Goal: Task Accomplishment & Management: Manage account settings

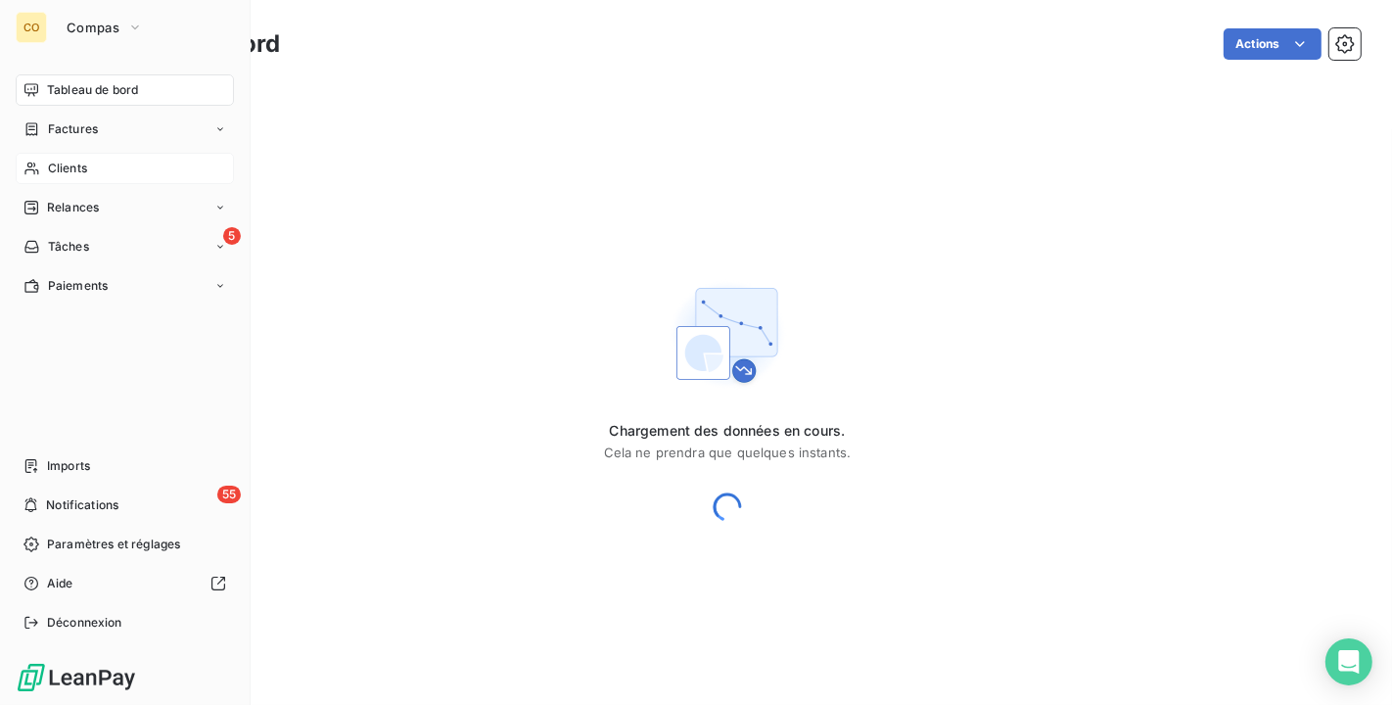
click at [100, 175] on div "Clients" at bounding box center [125, 168] width 218 height 31
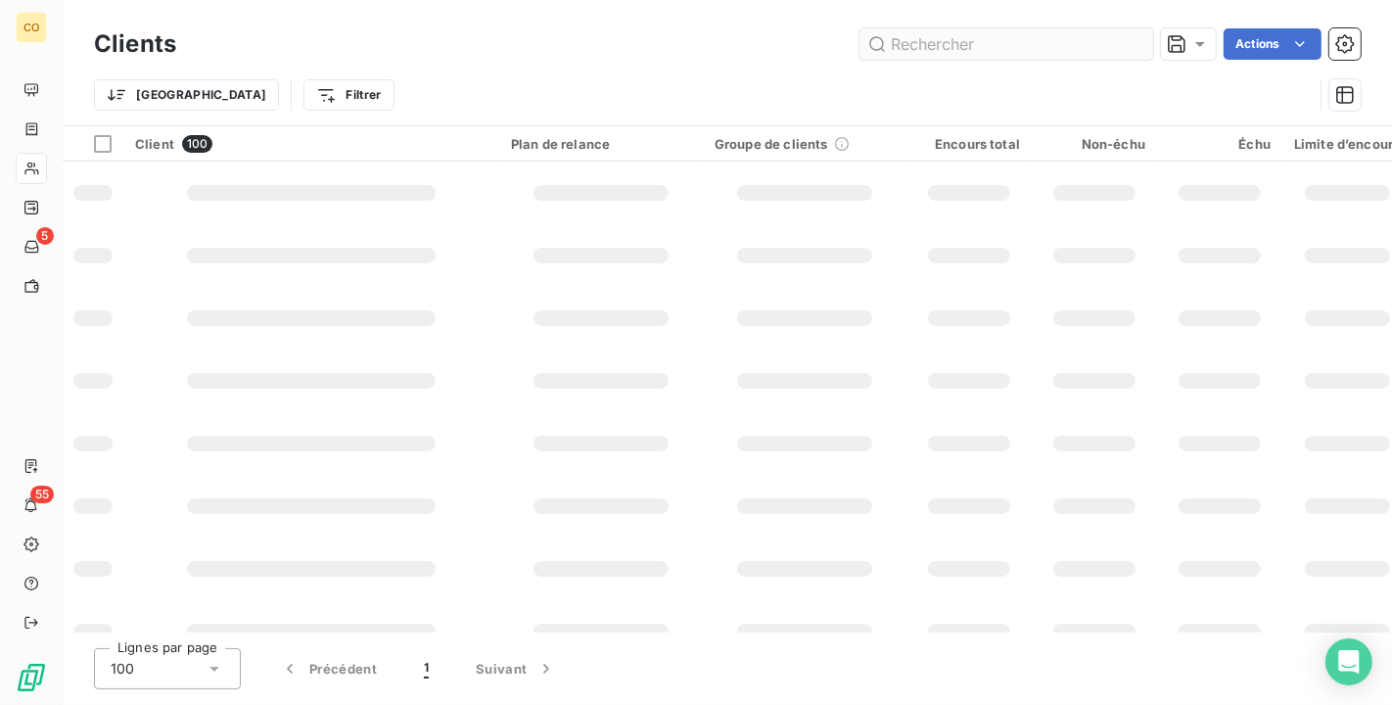
click at [918, 41] on input "text" at bounding box center [1007, 43] width 294 height 31
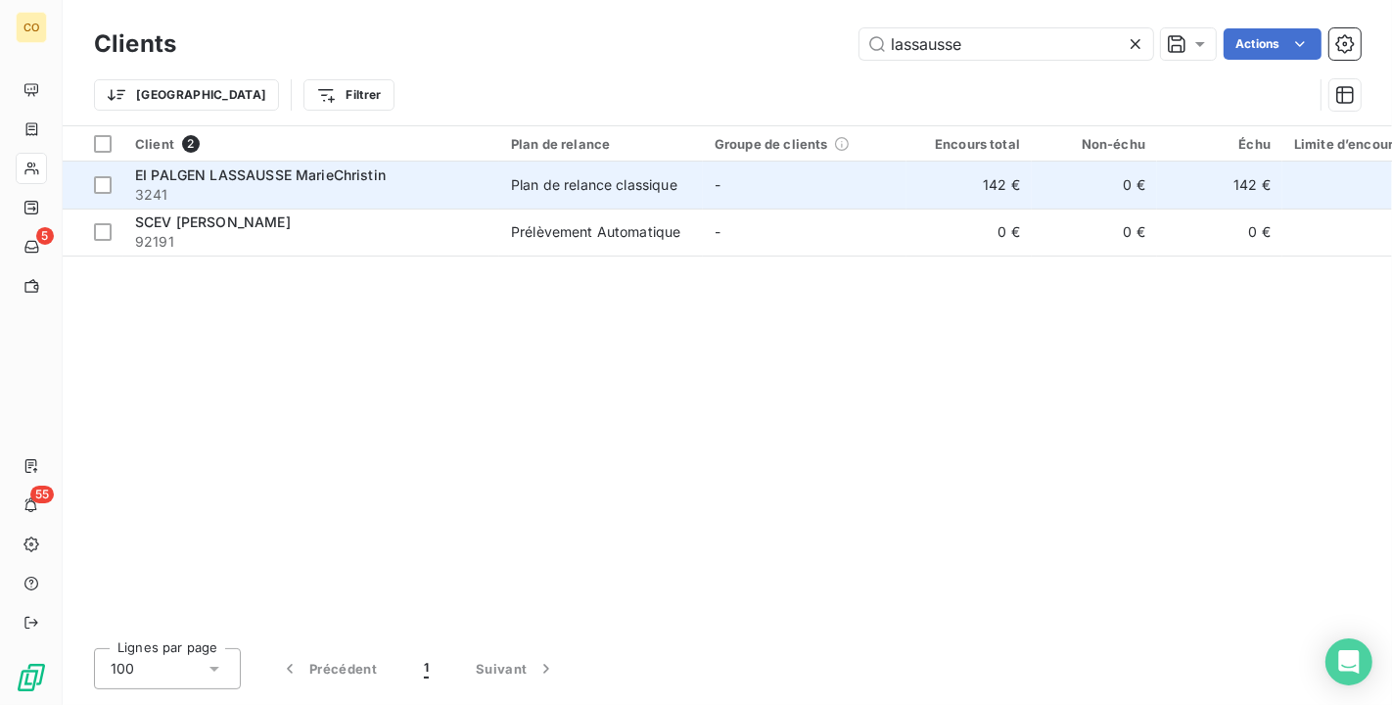
type input "lassausse"
click at [456, 183] on div "EI PALGEN LASSAUSSE MarieChristin" at bounding box center [311, 175] width 352 height 20
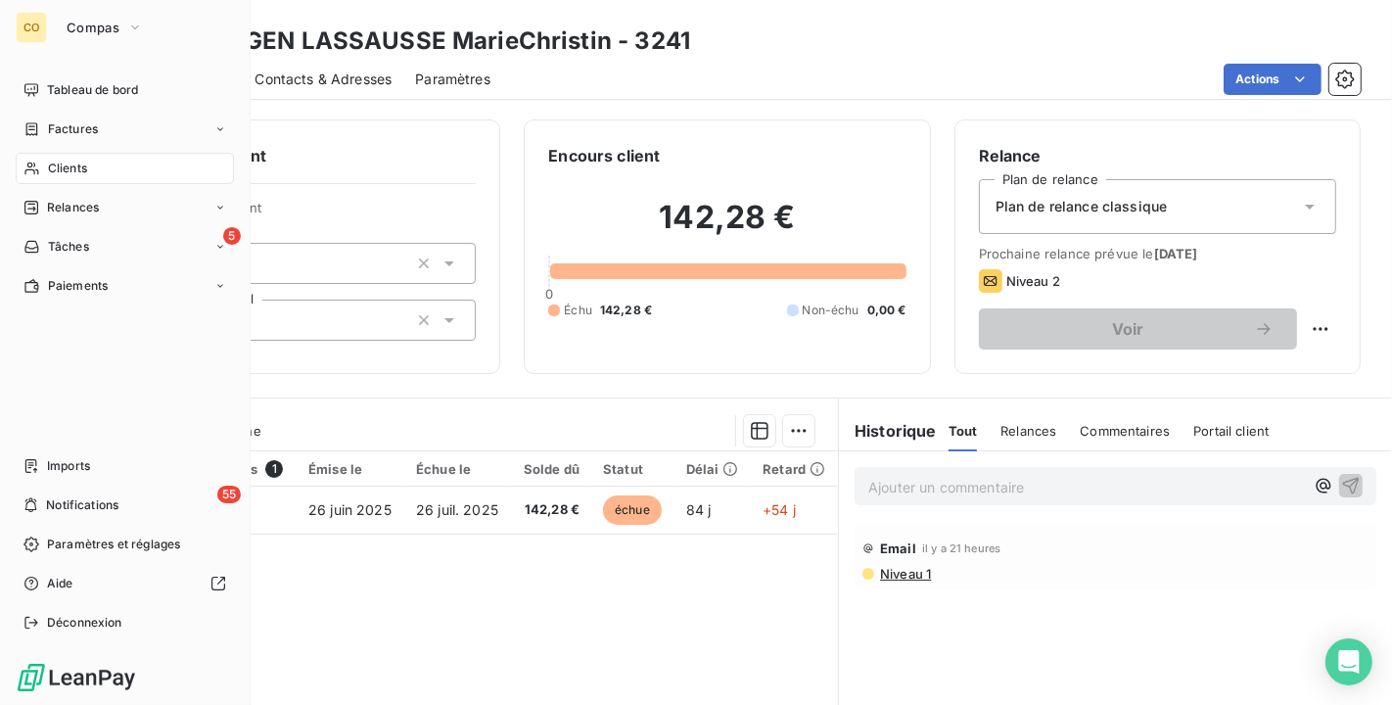
click at [50, 164] on span "Clients" at bounding box center [67, 169] width 39 height 18
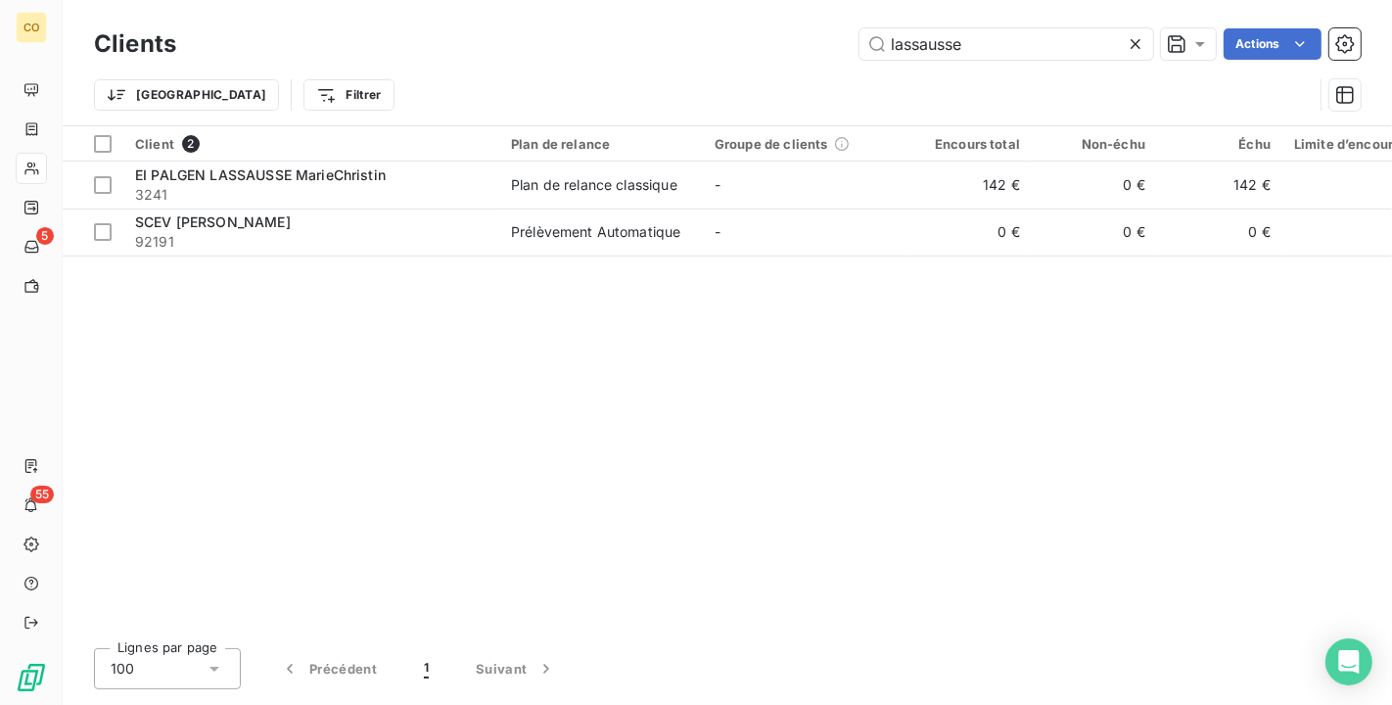
drag, startPoint x: 990, startPoint y: 44, endPoint x: 728, endPoint y: 17, distance: 262.8
click at [728, 17] on div "Clients lassausse Actions Trier Filtrer" at bounding box center [727, 62] width 1329 height 125
click at [922, 36] on input "7783" at bounding box center [1007, 43] width 294 height 31
click at [922, 42] on input "7783" at bounding box center [1007, 43] width 294 height 31
click at [917, 41] on input "7783" at bounding box center [1007, 43] width 294 height 31
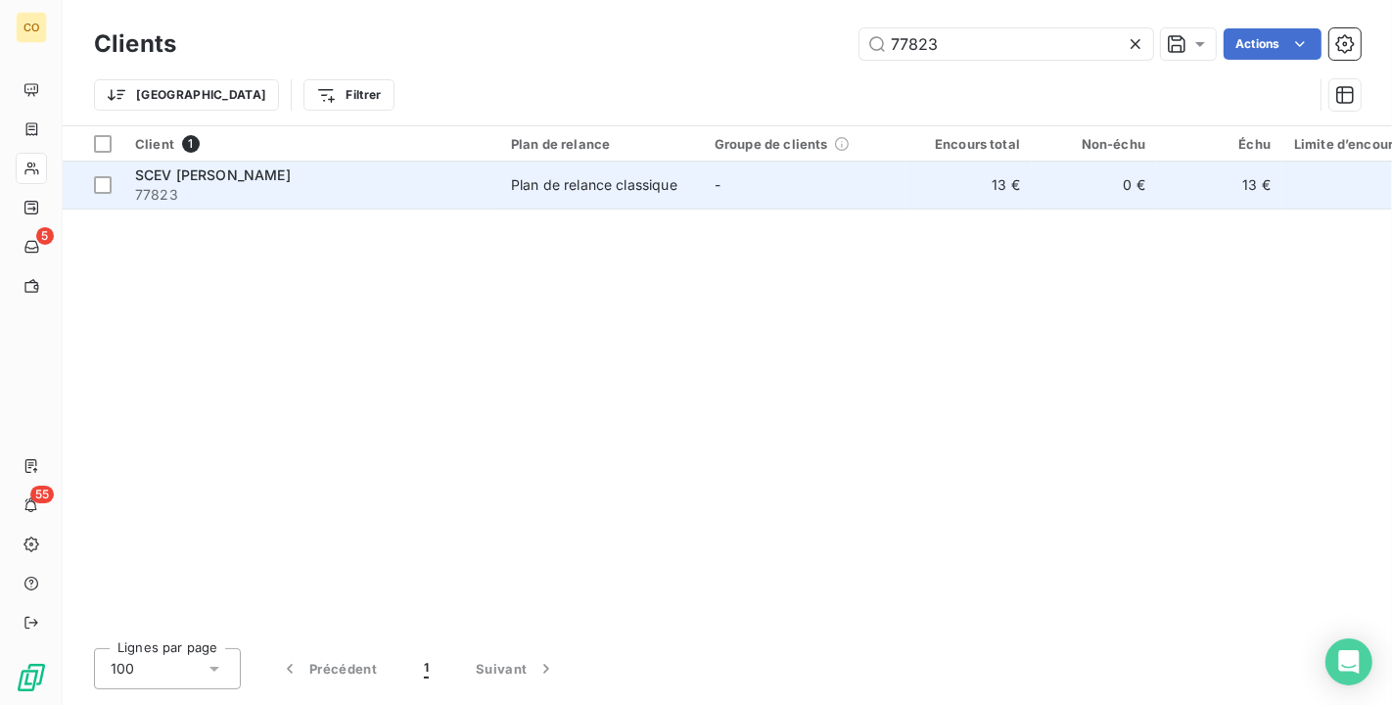
type input "77823"
click at [452, 187] on span "77823" at bounding box center [311, 195] width 352 height 20
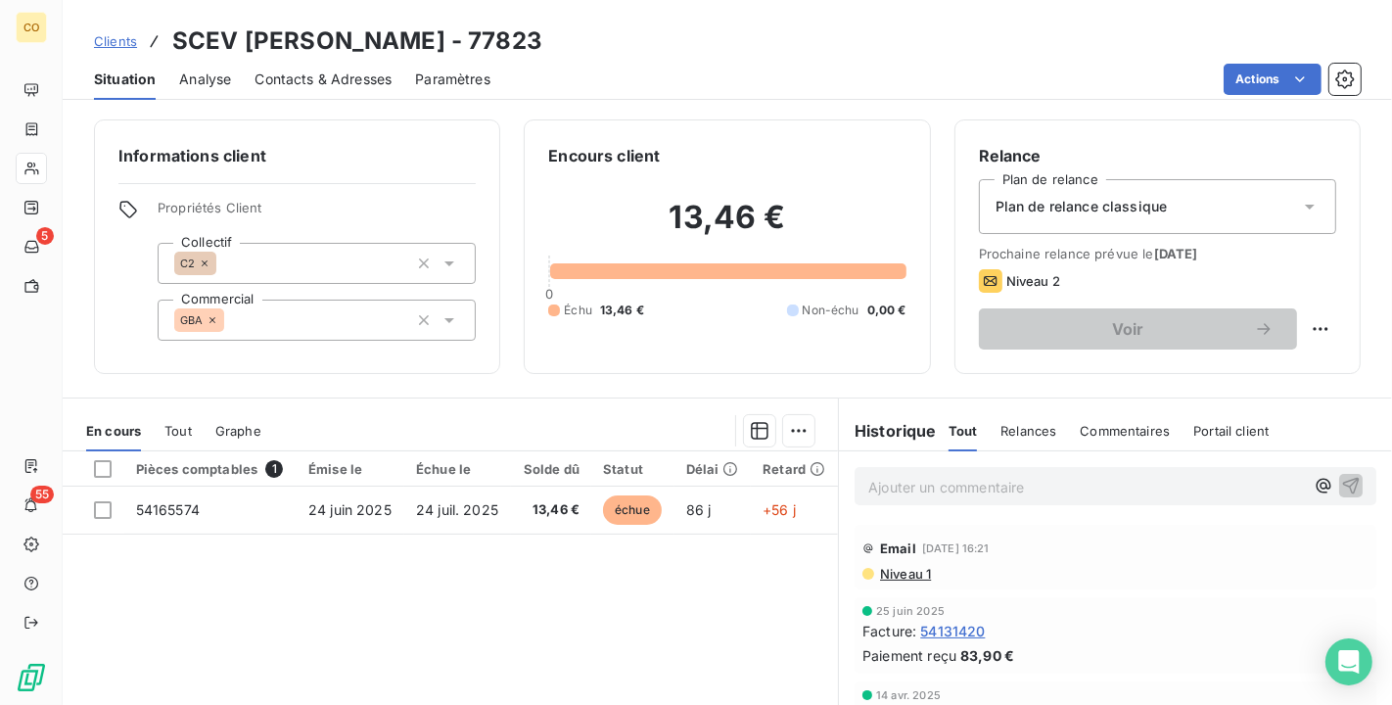
click at [382, 70] on span "Contacts & Adresses" at bounding box center [323, 80] width 137 height 20
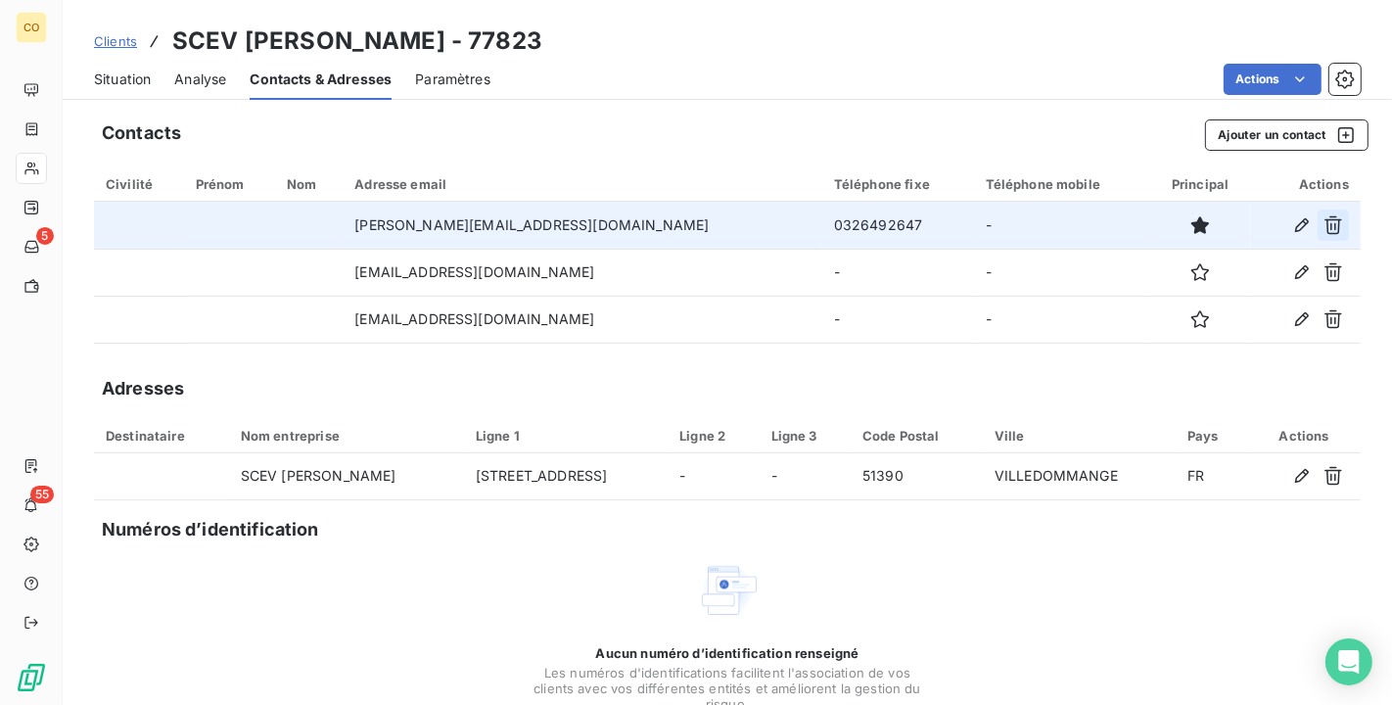
click at [1325, 226] on icon "button" at bounding box center [1334, 225] width 18 height 19
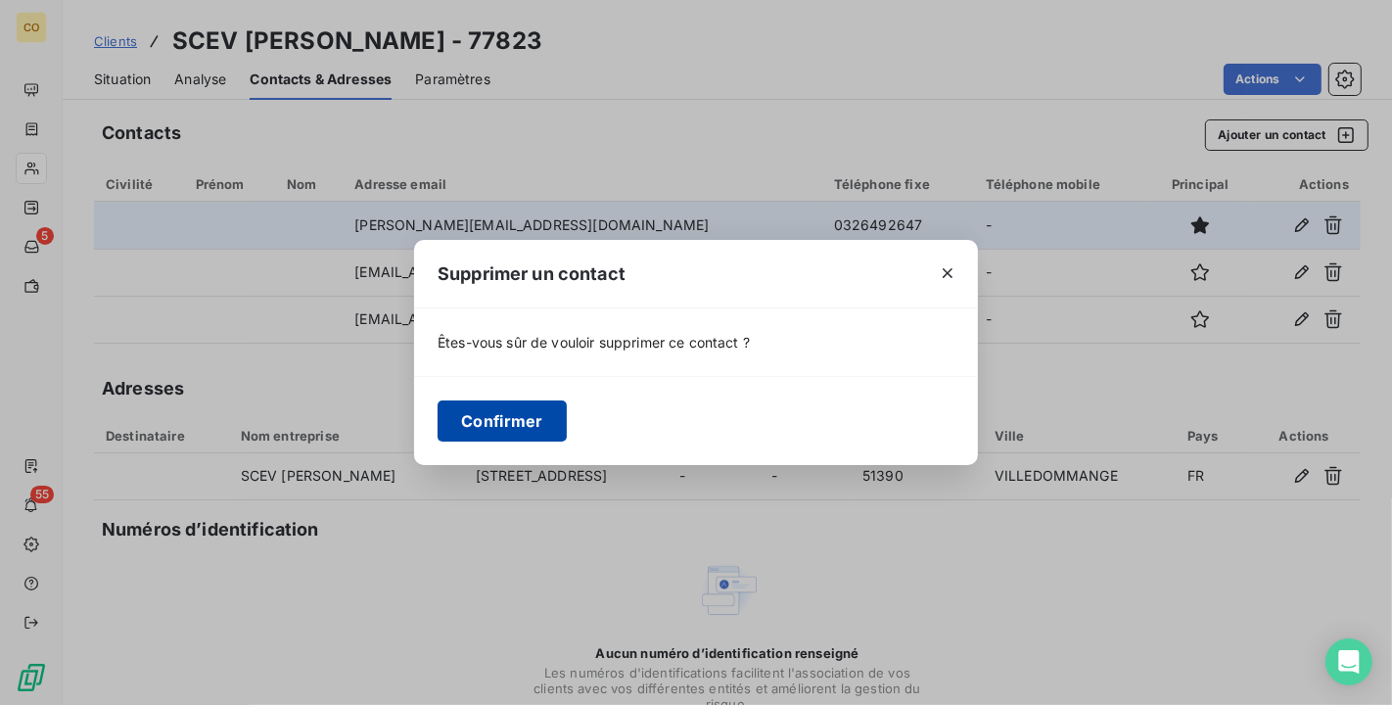
click at [533, 413] on button "Confirmer" at bounding box center [502, 420] width 129 height 41
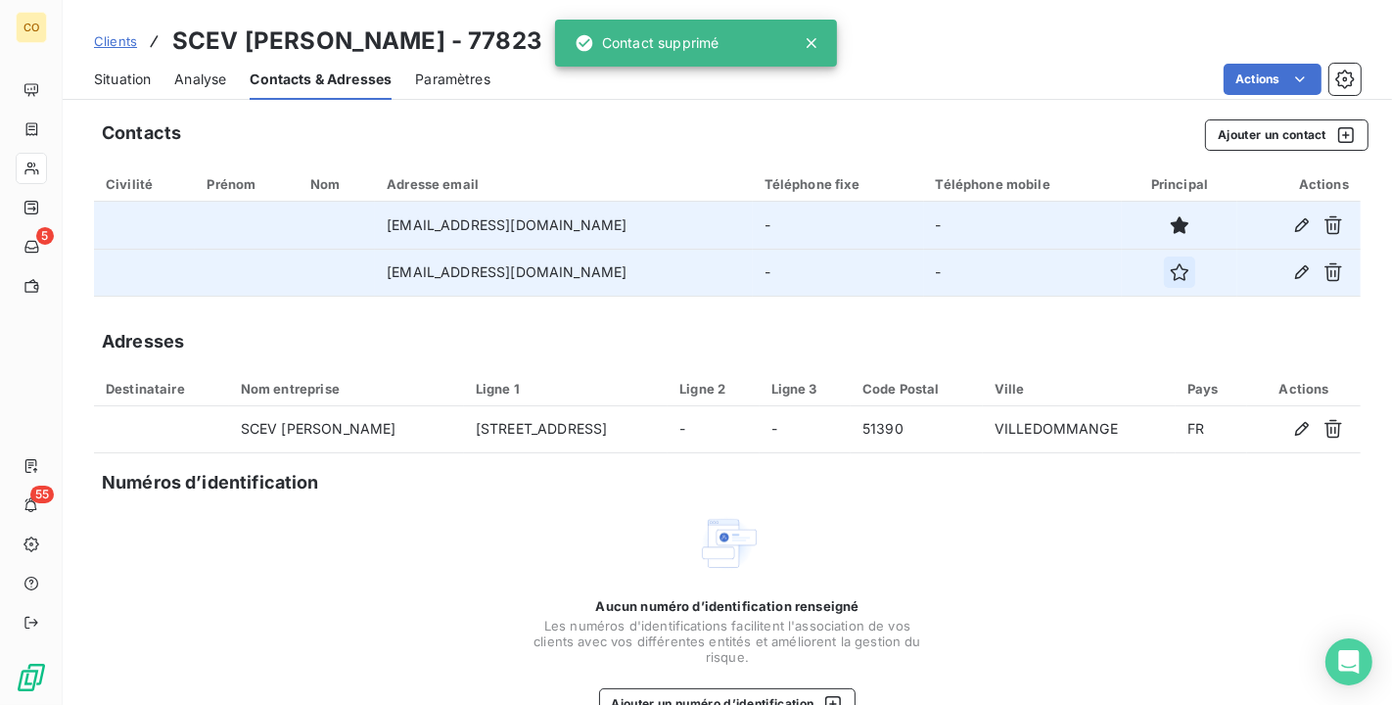
click at [1170, 279] on icon "button" at bounding box center [1180, 272] width 20 height 20
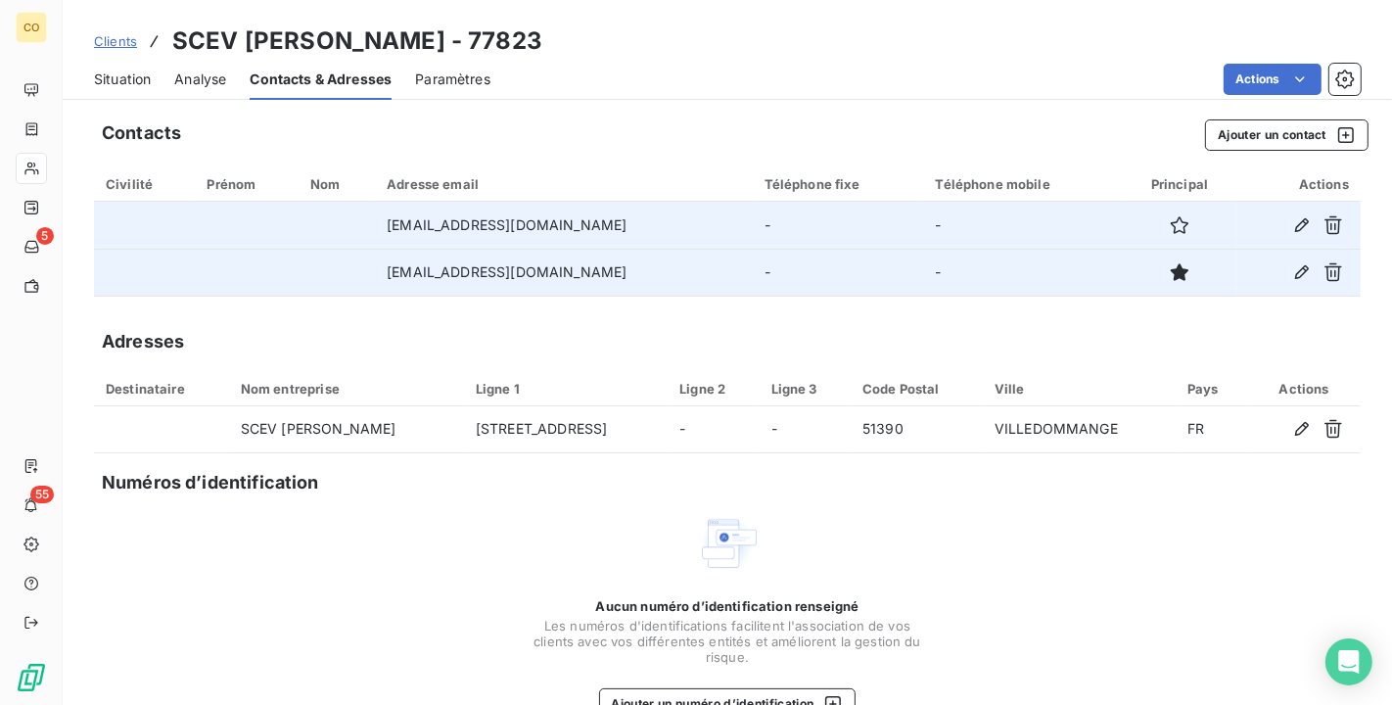
click at [127, 81] on span "Situation" at bounding box center [122, 80] width 57 height 20
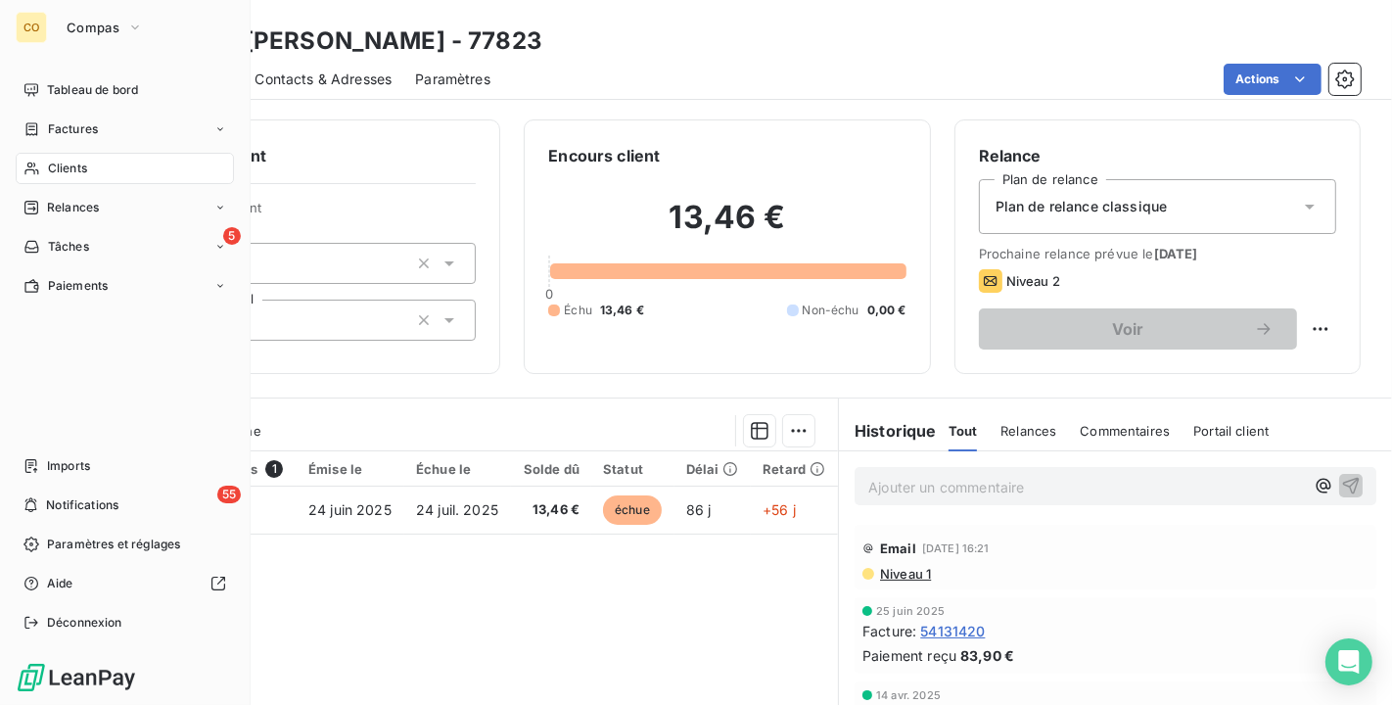
click at [44, 172] on div "Clients" at bounding box center [125, 168] width 218 height 31
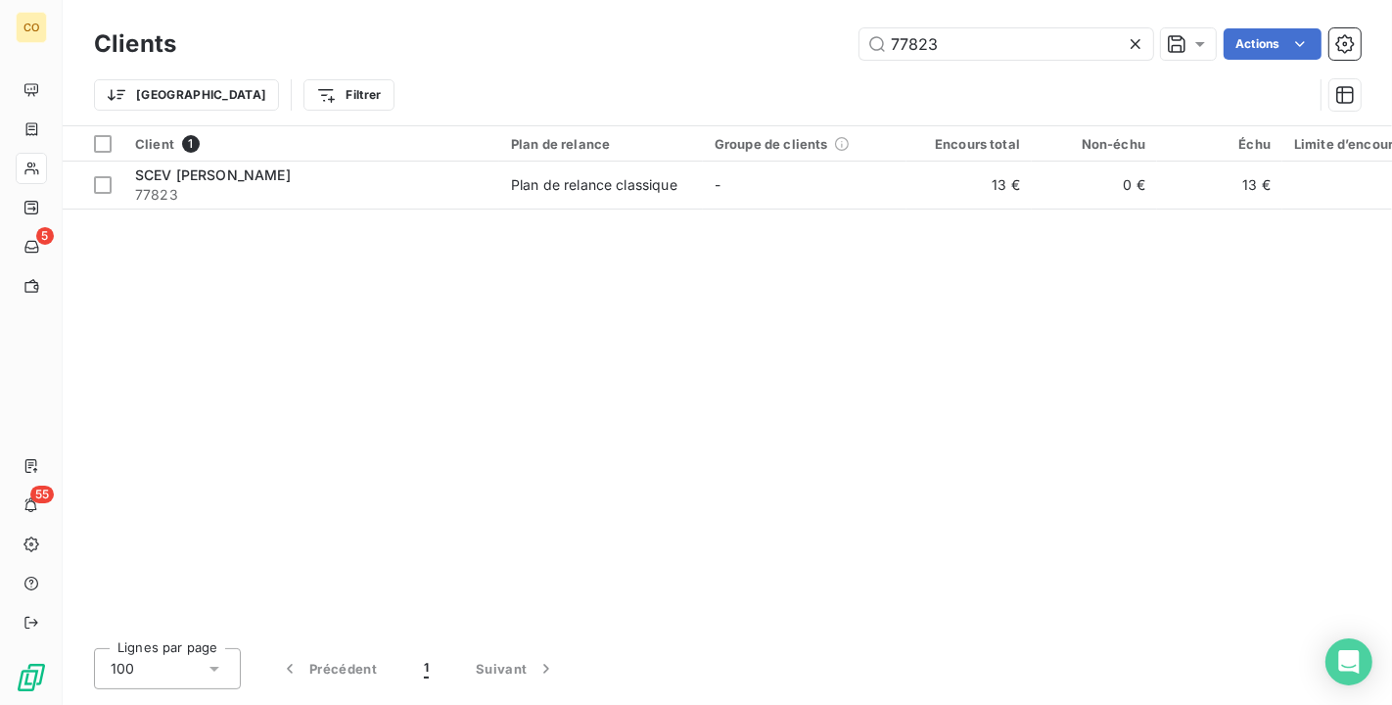
drag, startPoint x: 964, startPoint y: 41, endPoint x: 688, endPoint y: 11, distance: 277.7
click at [688, 11] on div "Clients 77823 Actions Trier Filtrer" at bounding box center [727, 62] width 1329 height 125
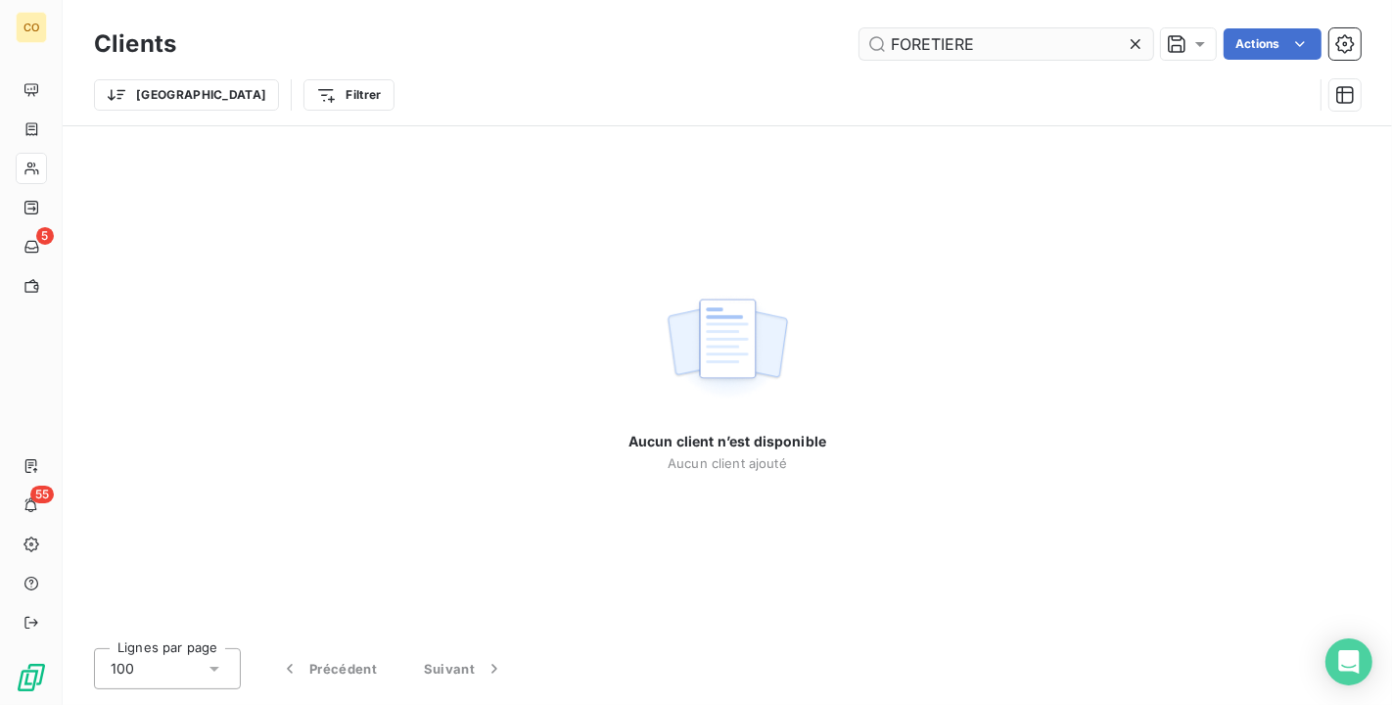
click at [934, 43] on input "FORETIERE" at bounding box center [1007, 43] width 294 height 31
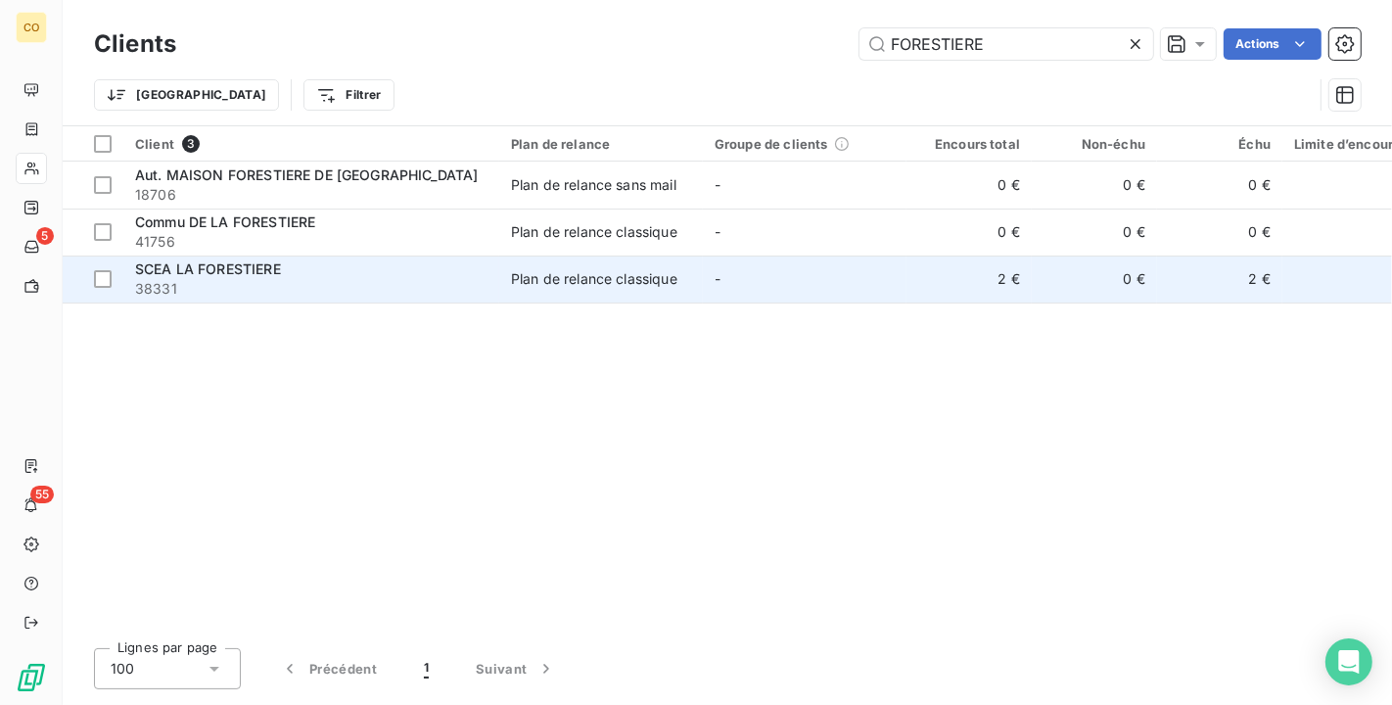
type input "FORESTIERE"
click at [427, 302] on td "SCEA LA FORESTIERE 38331" at bounding box center [311, 279] width 376 height 47
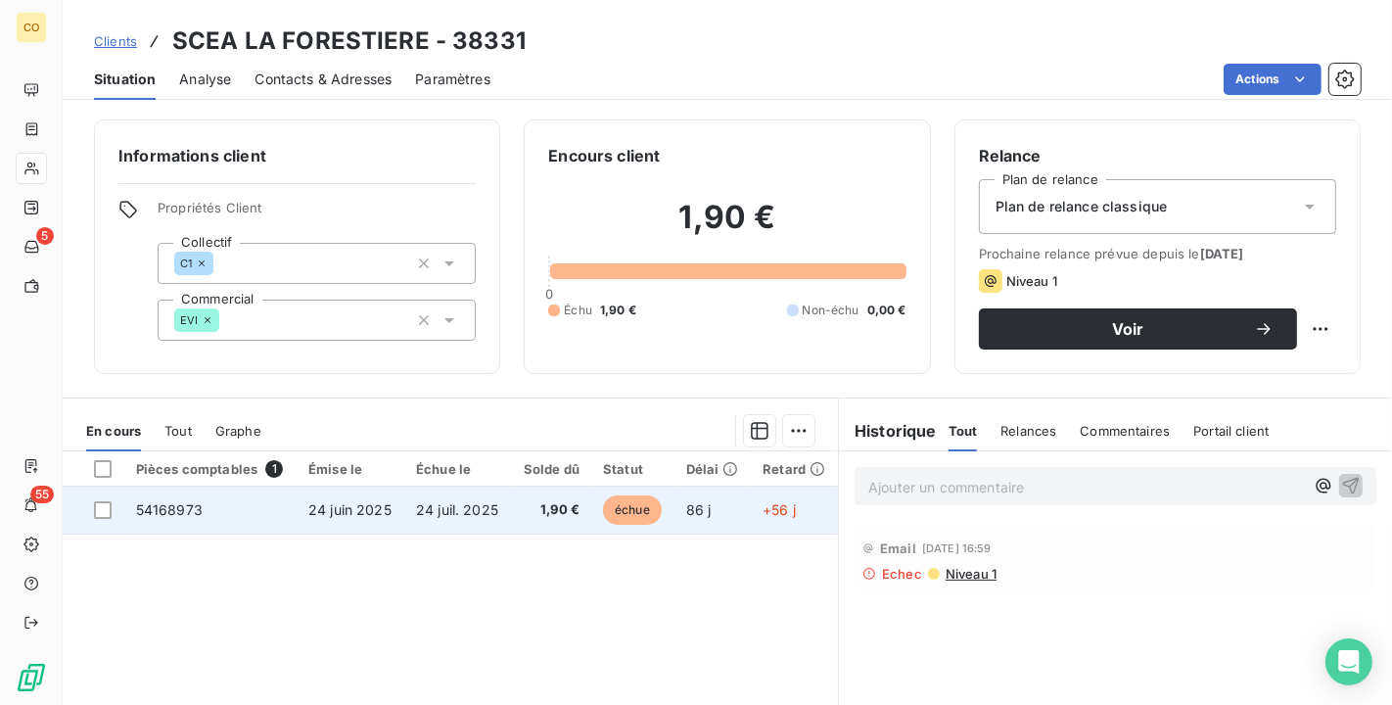
click at [384, 496] on td "24 juin 2025" at bounding box center [351, 510] width 108 height 47
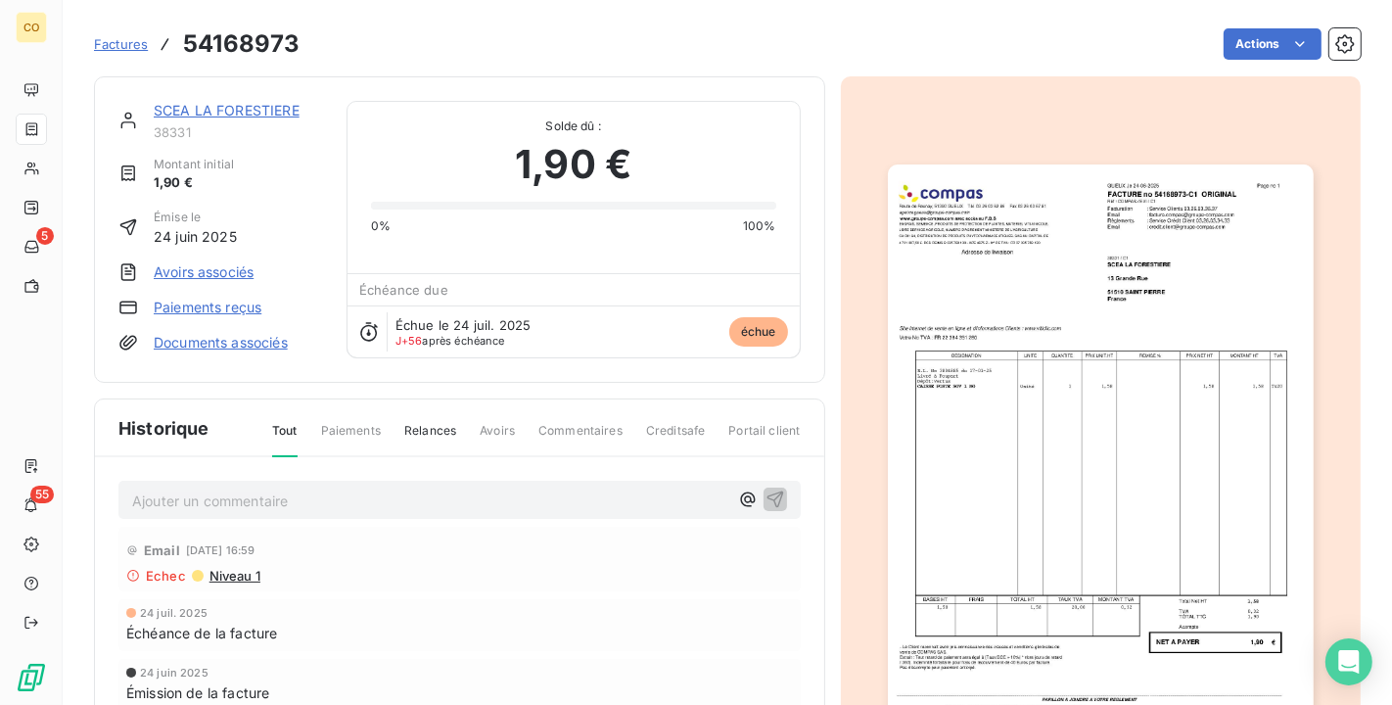
click at [1134, 376] on img "button" at bounding box center [1101, 465] width 426 height 602
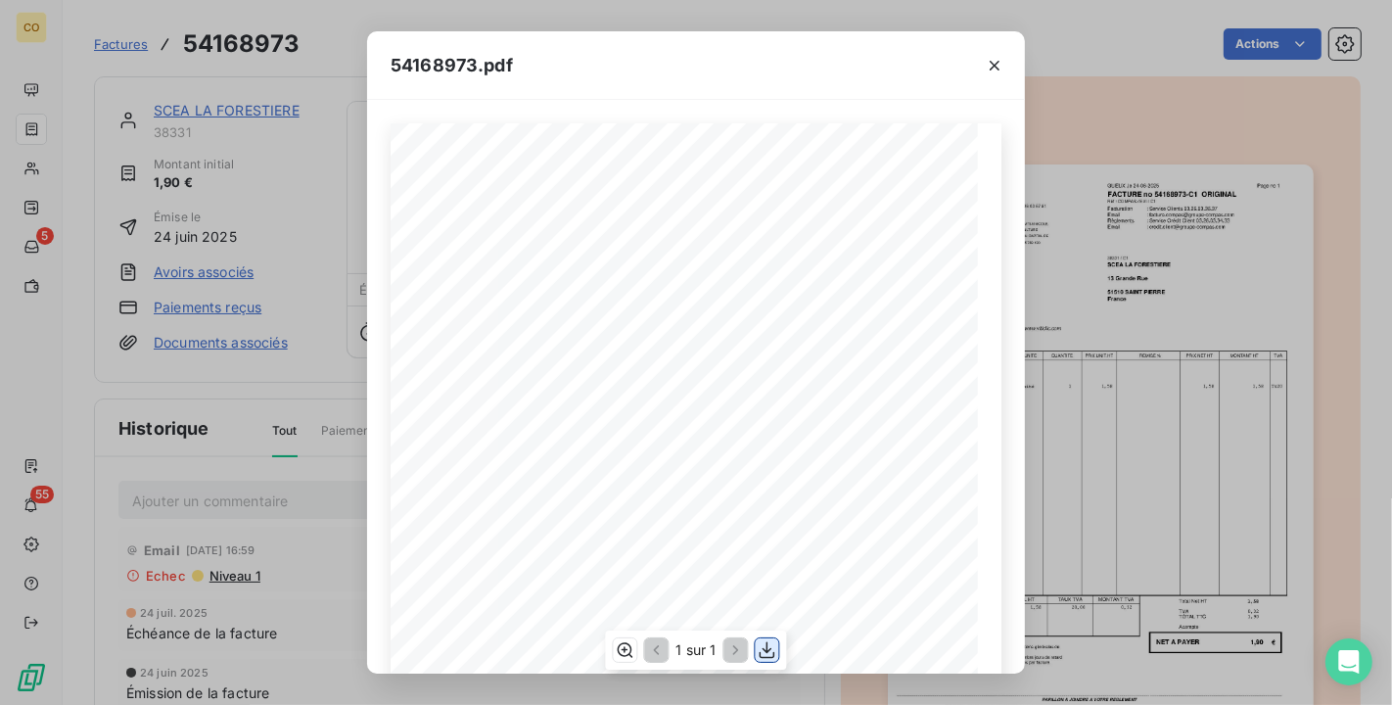
click at [771, 653] on icon "button" at bounding box center [768, 650] width 20 height 20
drag, startPoint x: 602, startPoint y: 38, endPoint x: 756, endPoint y: 35, distance: 153.7
click at [607, 39] on div "54168973.pdf" at bounding box center [696, 65] width 658 height 69
click at [1000, 68] on icon "button" at bounding box center [995, 66] width 20 height 20
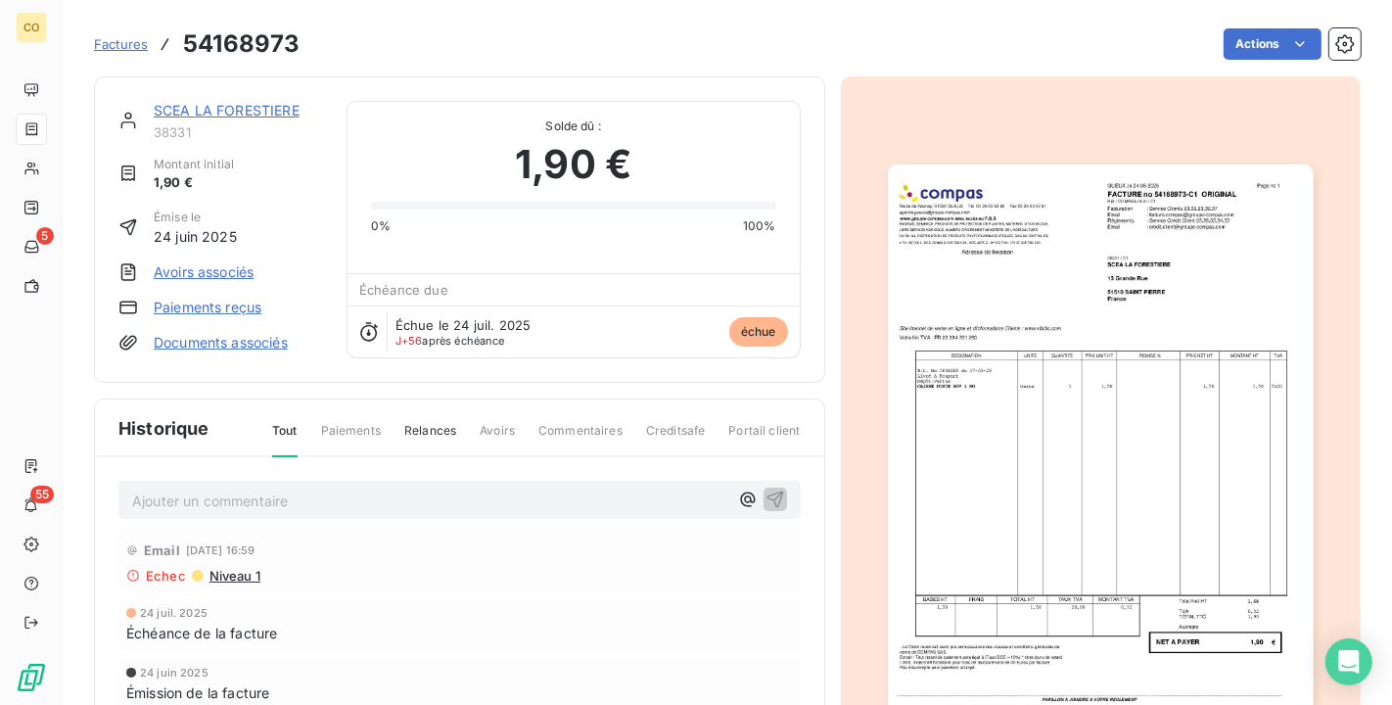
click at [256, 106] on link "SCEA LA FORESTIERE" at bounding box center [227, 110] width 146 height 17
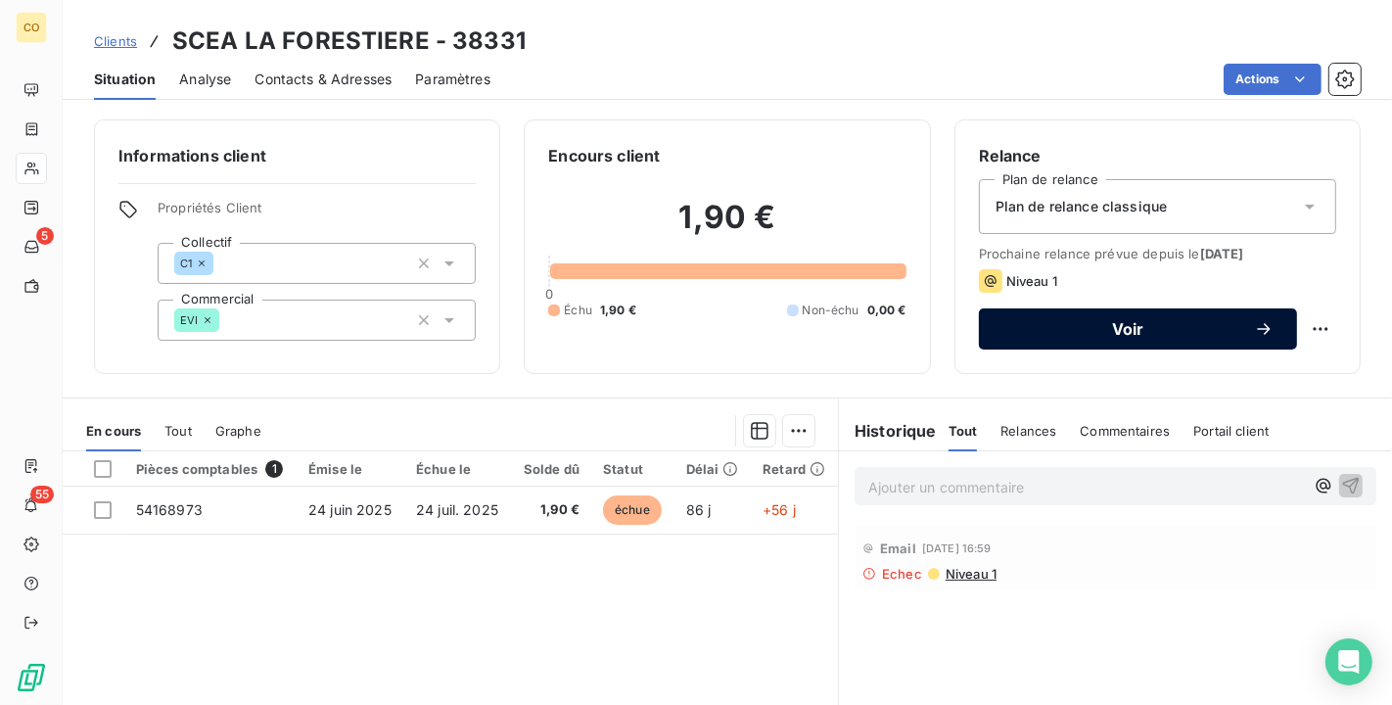
click at [1185, 338] on div "Voir" at bounding box center [1137, 329] width 271 height 20
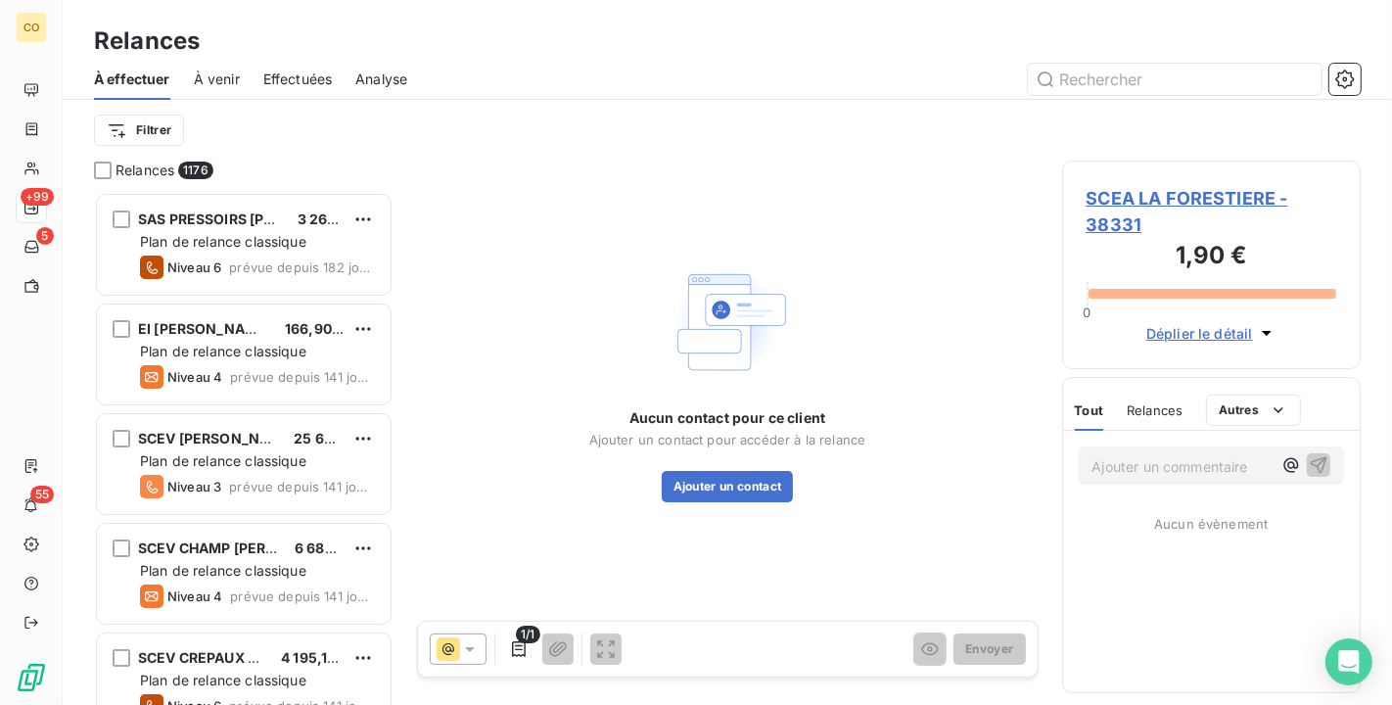
scroll to position [496, 282]
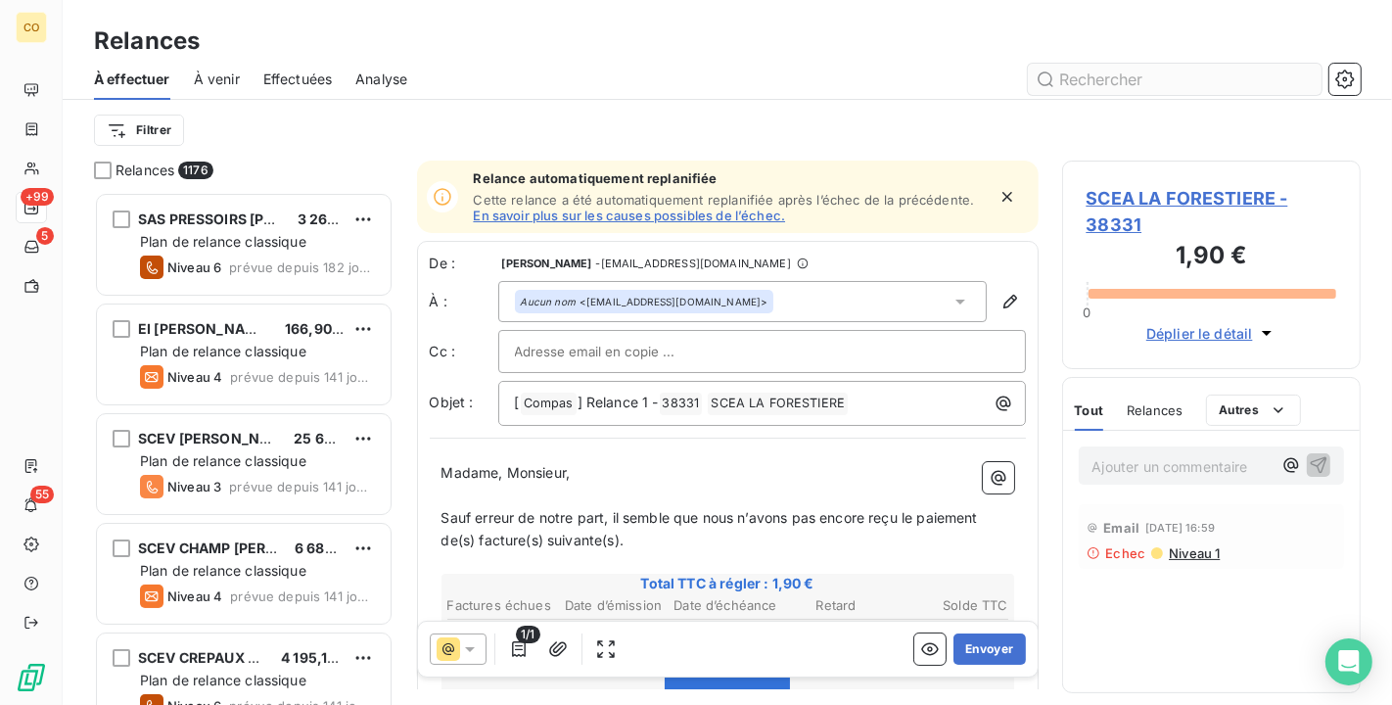
click at [1086, 91] on input "text" at bounding box center [1175, 79] width 294 height 31
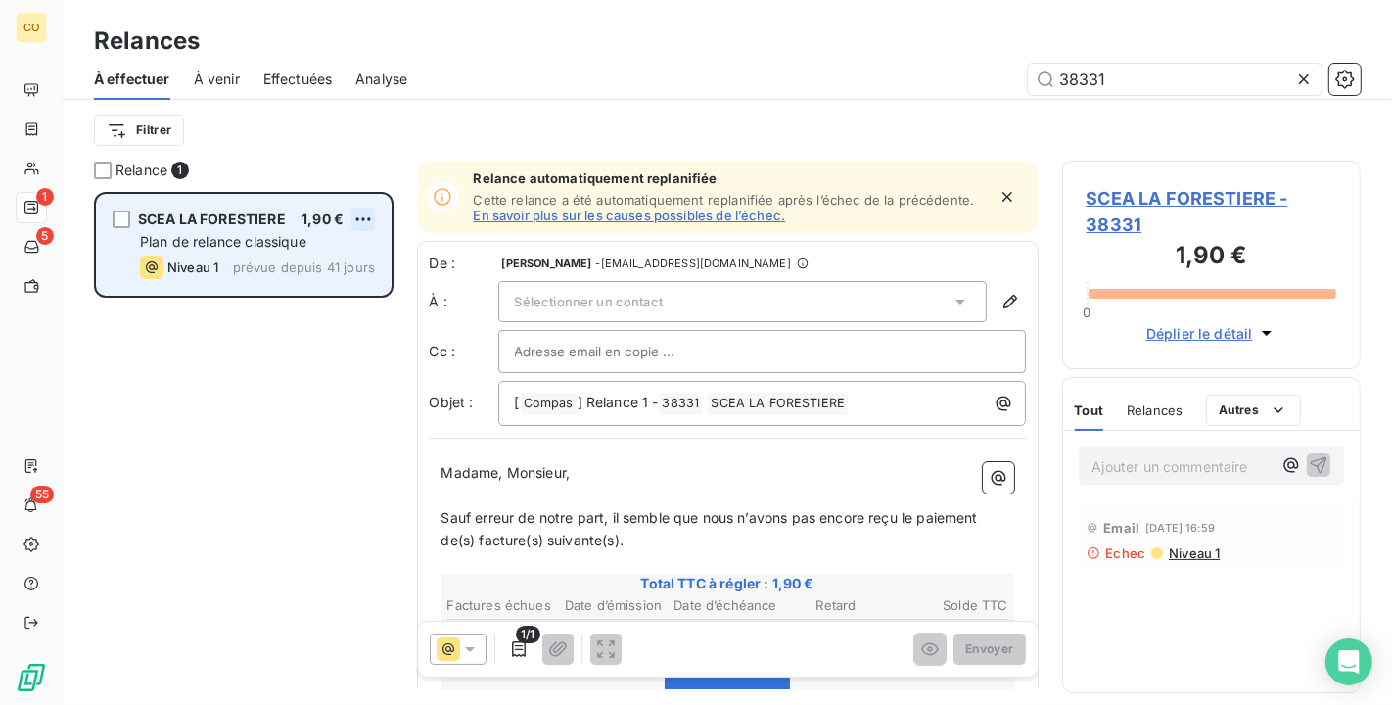
type input "38331"
click at [372, 219] on html "CO 1 5 55 Relances À effectuer À venir Effectuées Analyse 38331 Filtrer Relance…" at bounding box center [696, 352] width 1392 height 705
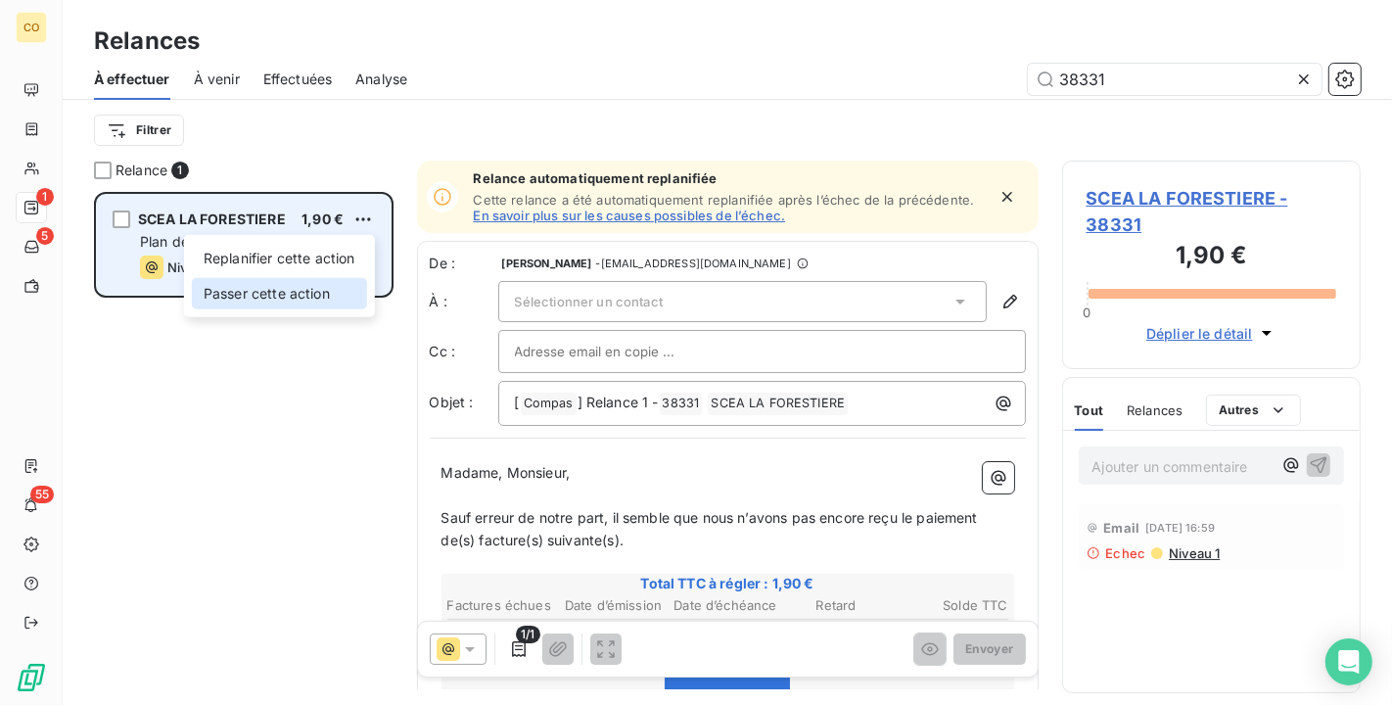
click at [325, 286] on div "Passer cette action" at bounding box center [279, 293] width 175 height 31
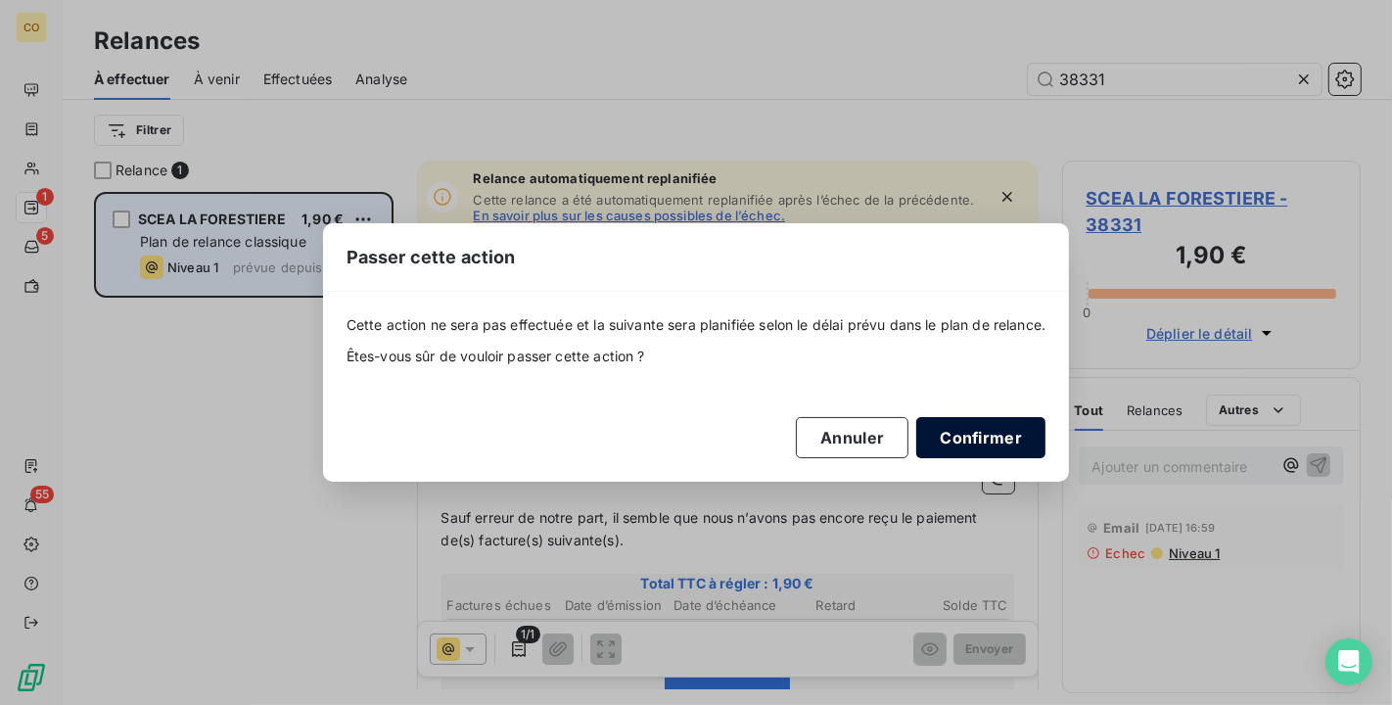
click at [1022, 448] on button "Confirmer" at bounding box center [980, 437] width 129 height 41
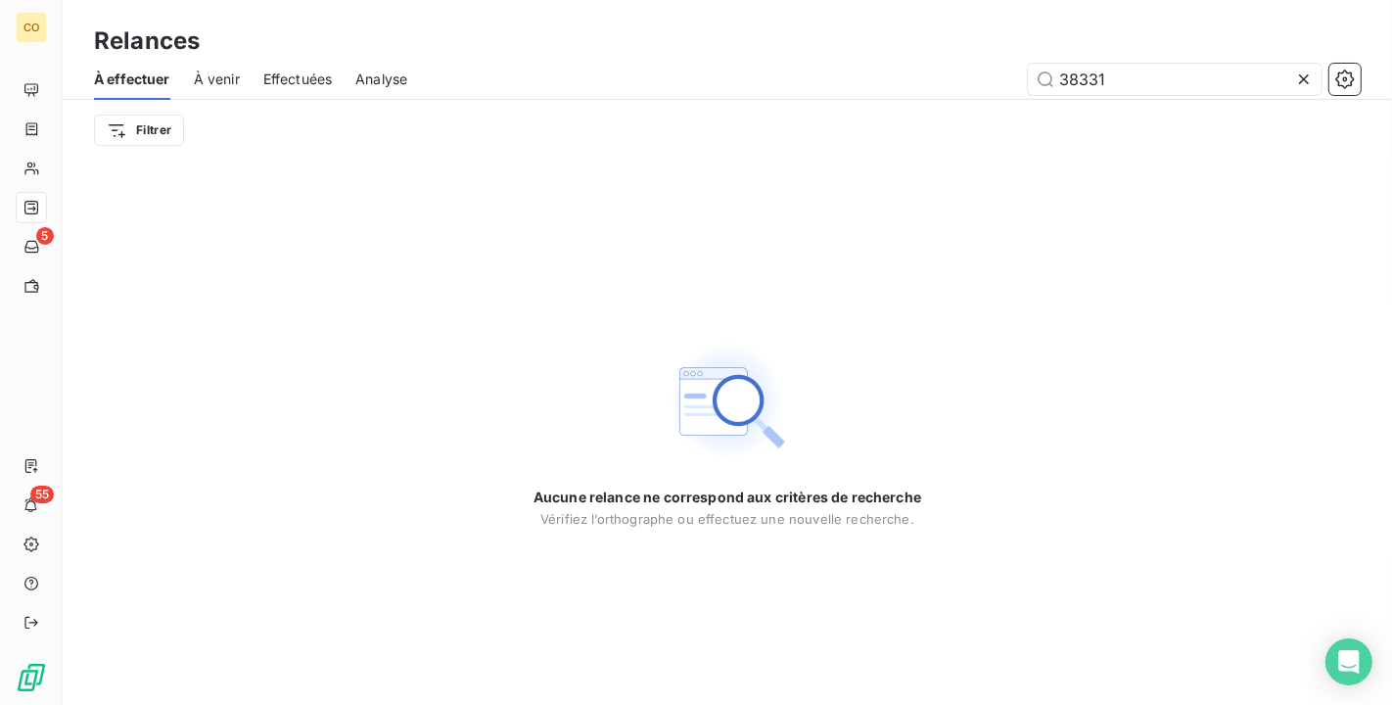
click at [1304, 80] on icon at bounding box center [1304, 80] width 20 height 20
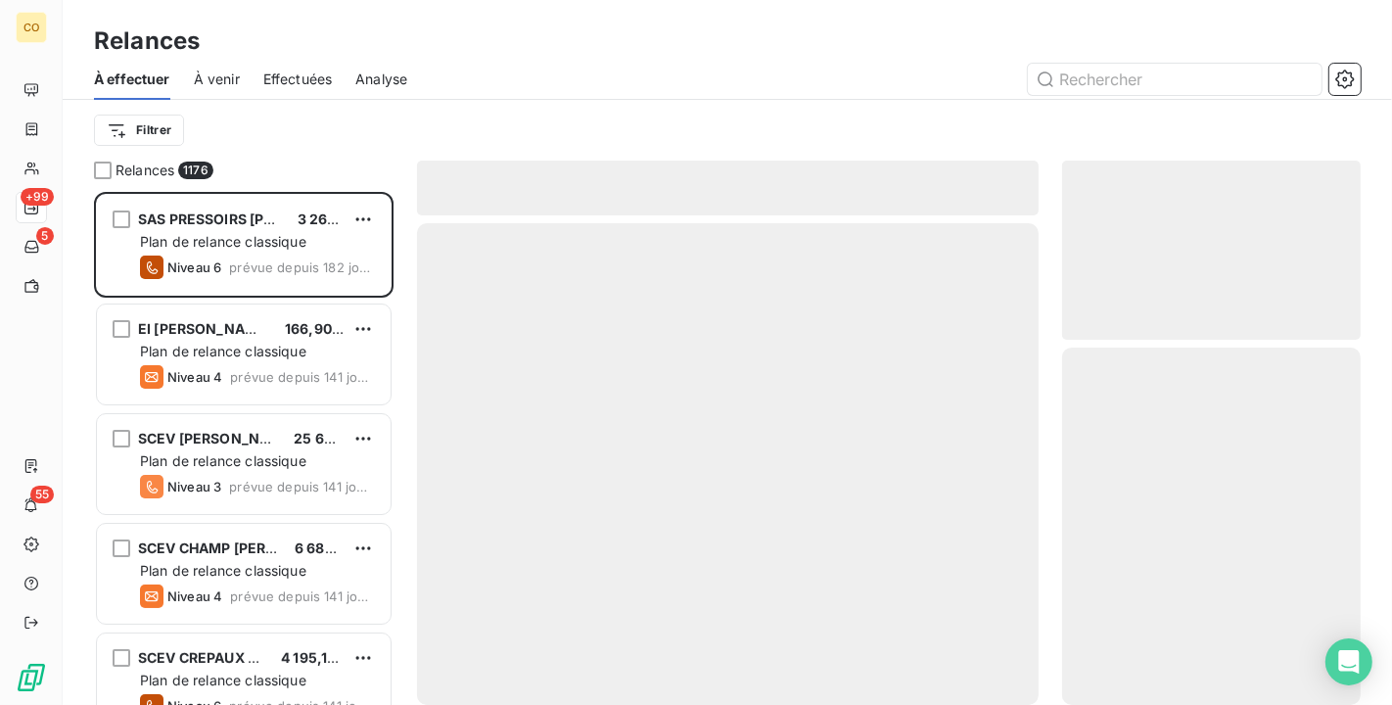
scroll to position [496, 282]
